Goal: Transaction & Acquisition: Purchase product/service

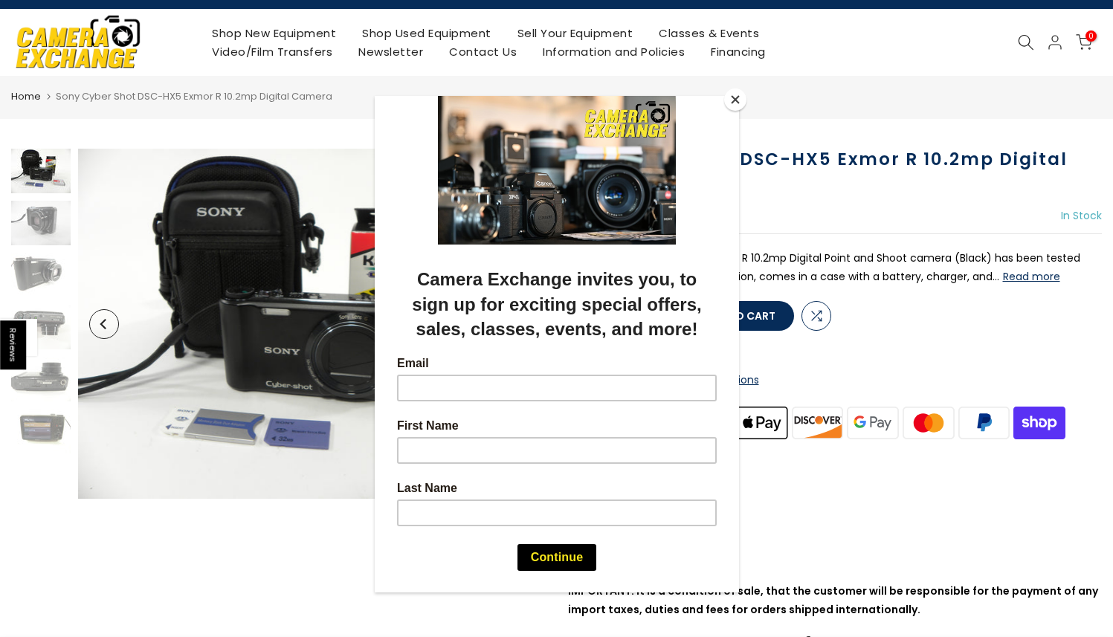
scroll to position [33, 0]
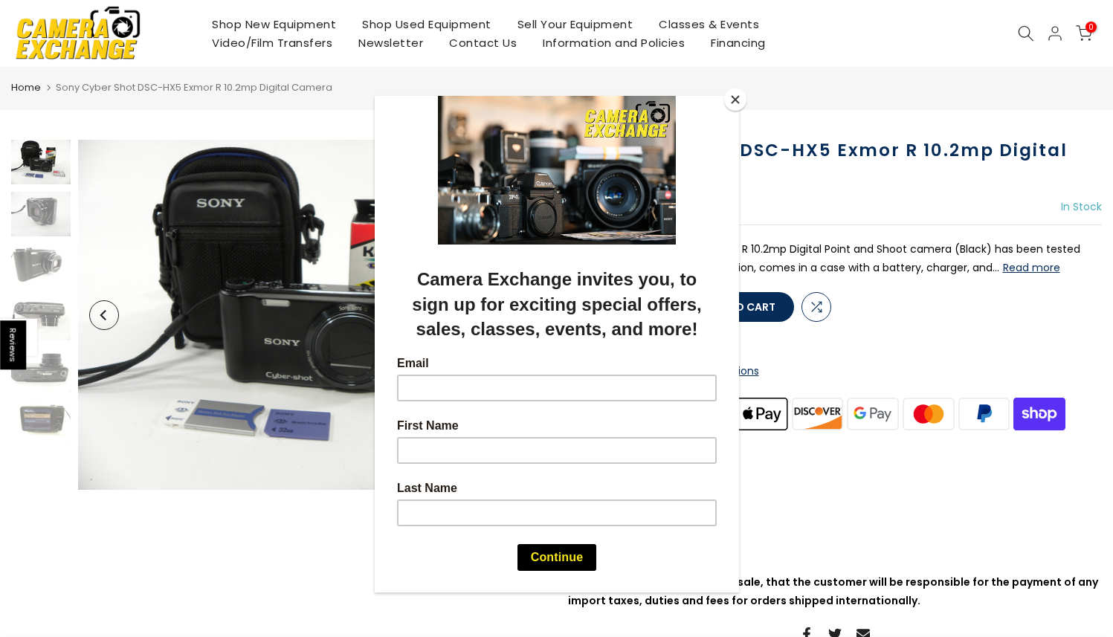
click at [733, 101] on button "Close" at bounding box center [735, 99] width 22 height 22
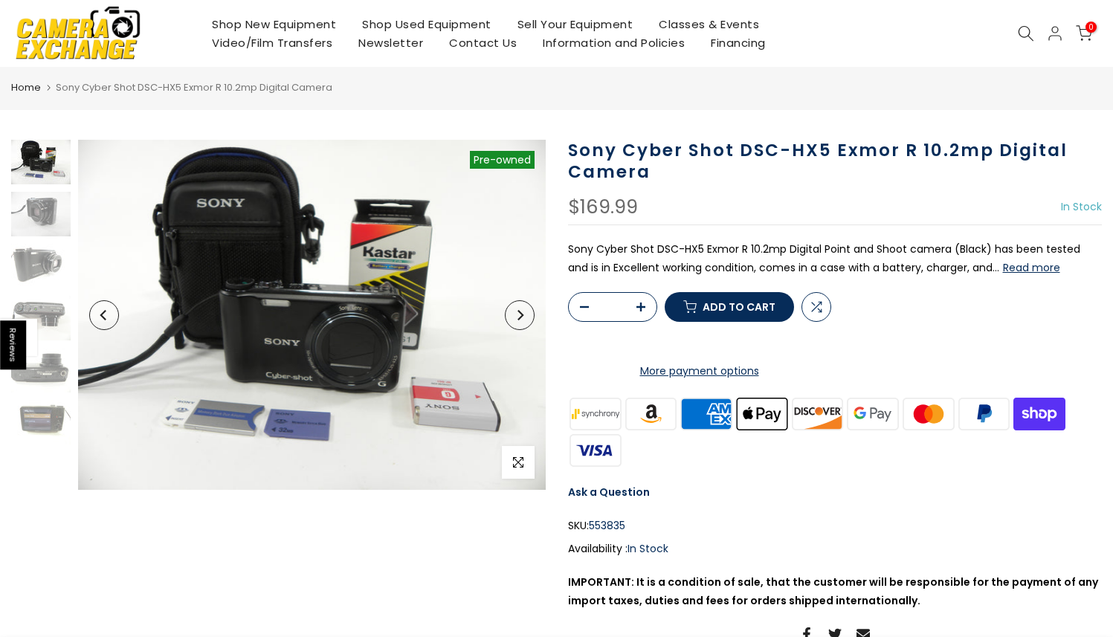
click at [1003, 266] on button "Read more" at bounding box center [1031, 267] width 57 height 13
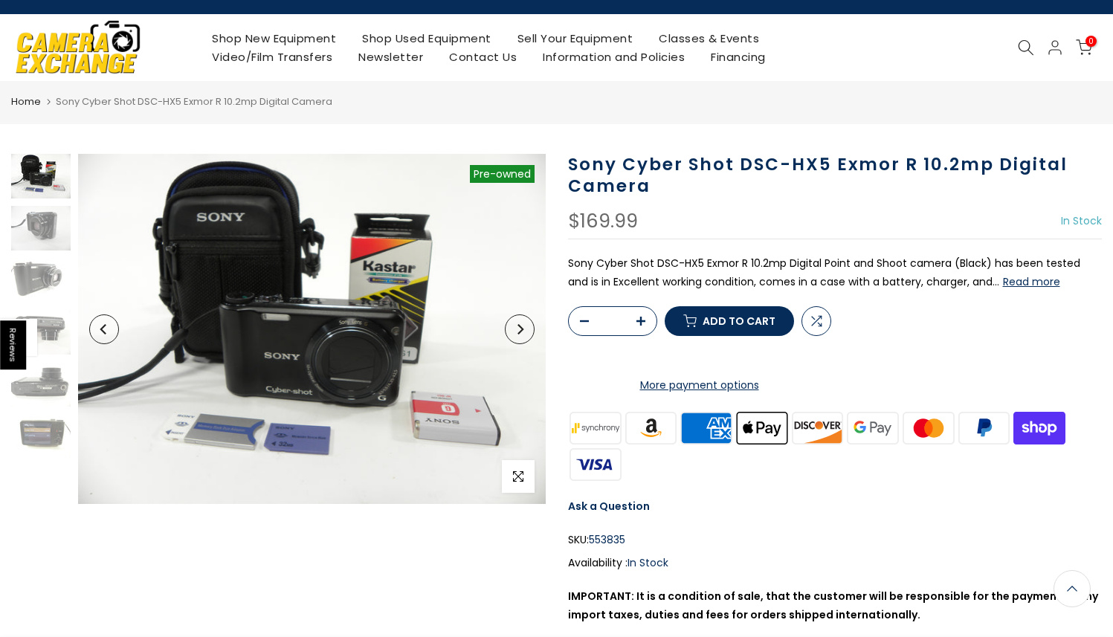
scroll to position [0, 0]
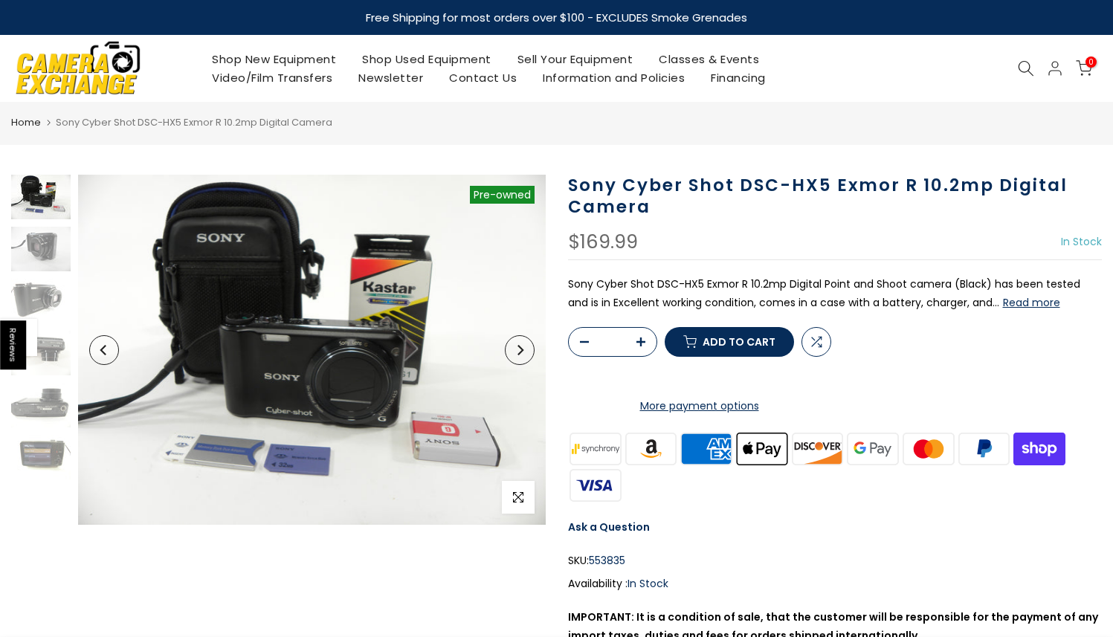
click at [726, 357] on button "Add to cart" at bounding box center [729, 342] width 129 height 30
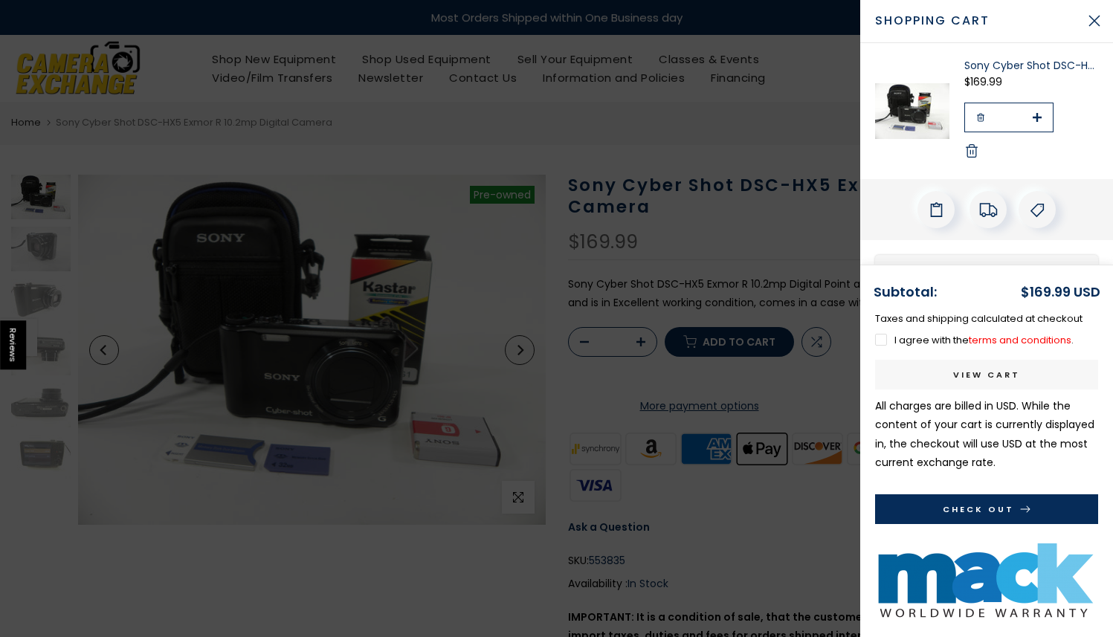
click at [891, 338] on label "I agree with the terms and conditions ." at bounding box center [974, 340] width 199 height 14
click at [912, 513] on button "Check Out" at bounding box center [986, 509] width 223 height 30
click at [367, 123] on div at bounding box center [556, 318] width 1113 height 637
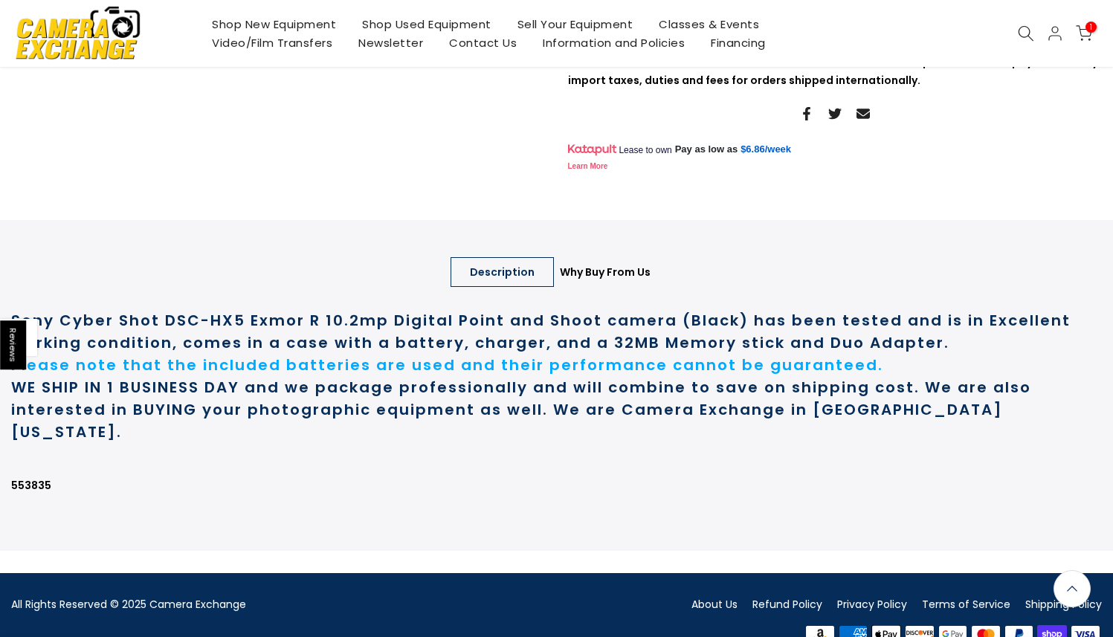
scroll to position [624, 0]
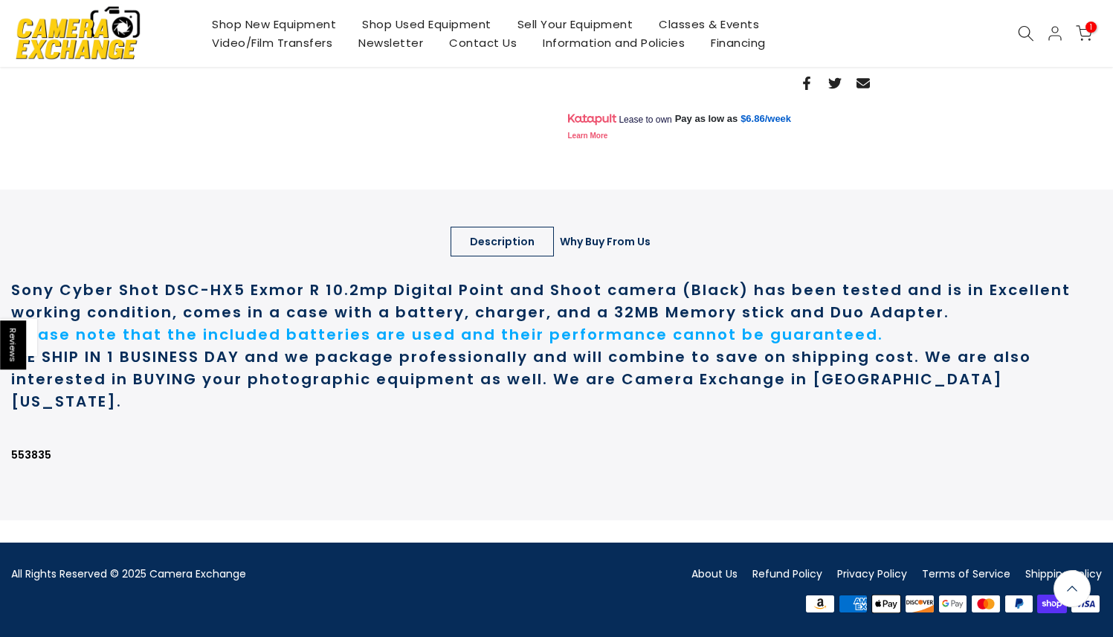
click at [578, 257] on link "Why Buy From Us" at bounding box center [605, 242] width 129 height 30
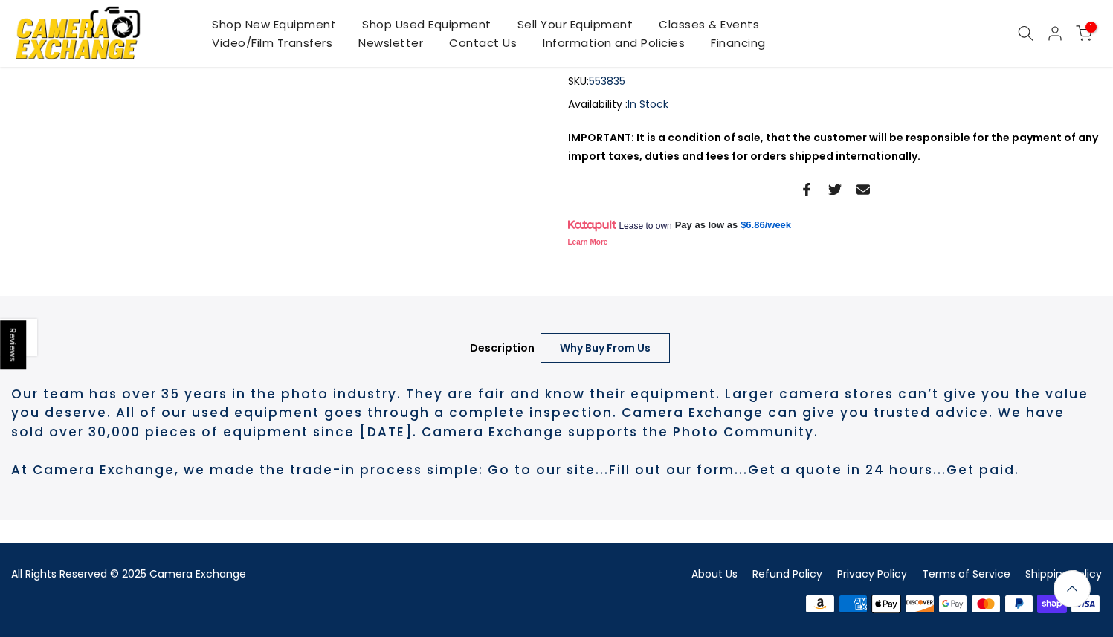
scroll to position [540, 0]
click at [761, 572] on link "Refund Policy" at bounding box center [787, 574] width 70 height 15
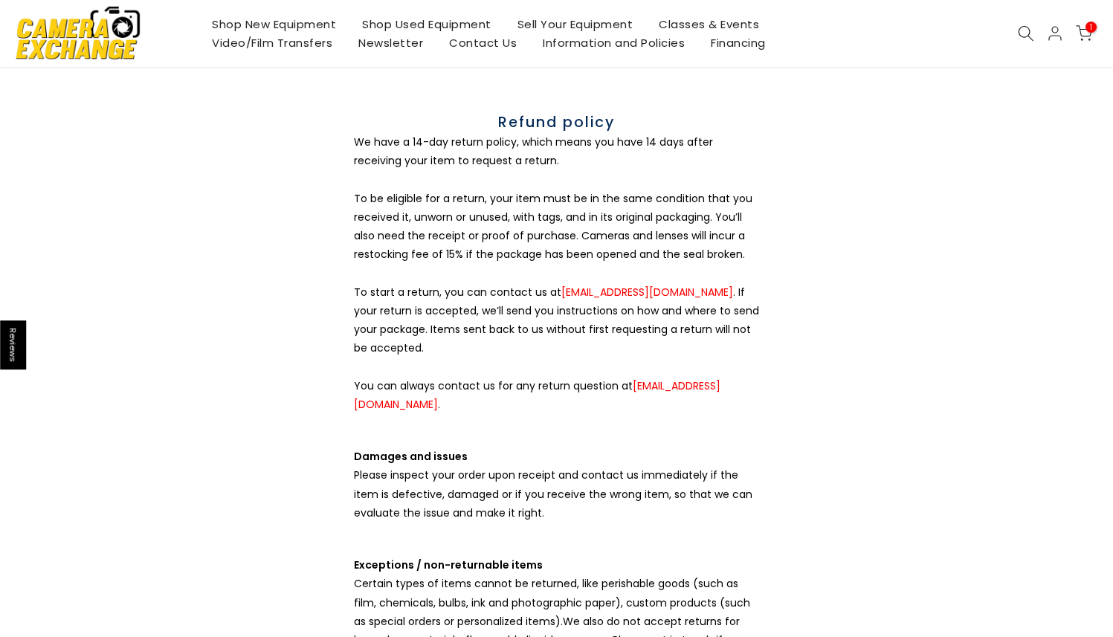
scroll to position [36, 0]
